Goal: Find specific page/section: Find specific page/section

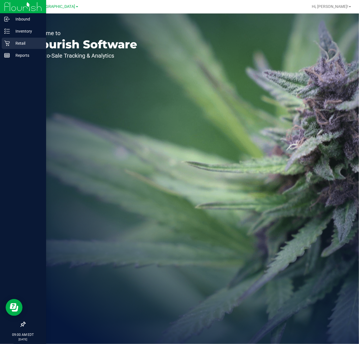
click at [17, 46] on p "Retail" at bounding box center [27, 43] width 34 height 7
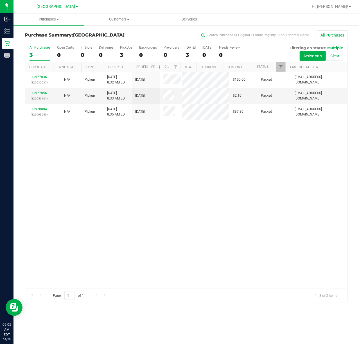
click at [260, 231] on div "11977836 (325932037) N/A Pickup [DATE] 8:32 AM EDT 9/20/2025 $150.00 Packed [EM…" at bounding box center [186, 180] width 322 height 217
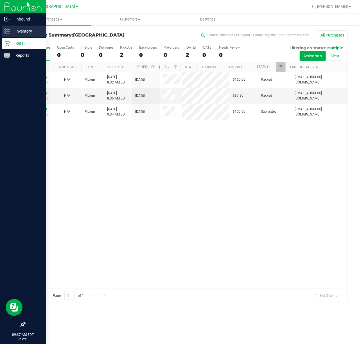
click at [10, 31] on p "Inventory" at bounding box center [27, 31] width 34 height 7
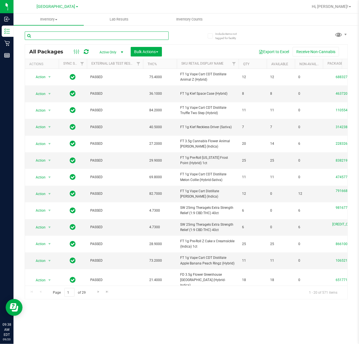
click at [85, 38] on input "text" at bounding box center [97, 35] width 144 height 8
type input "yhi"
